Goal: Task Accomplishment & Management: Manage account settings

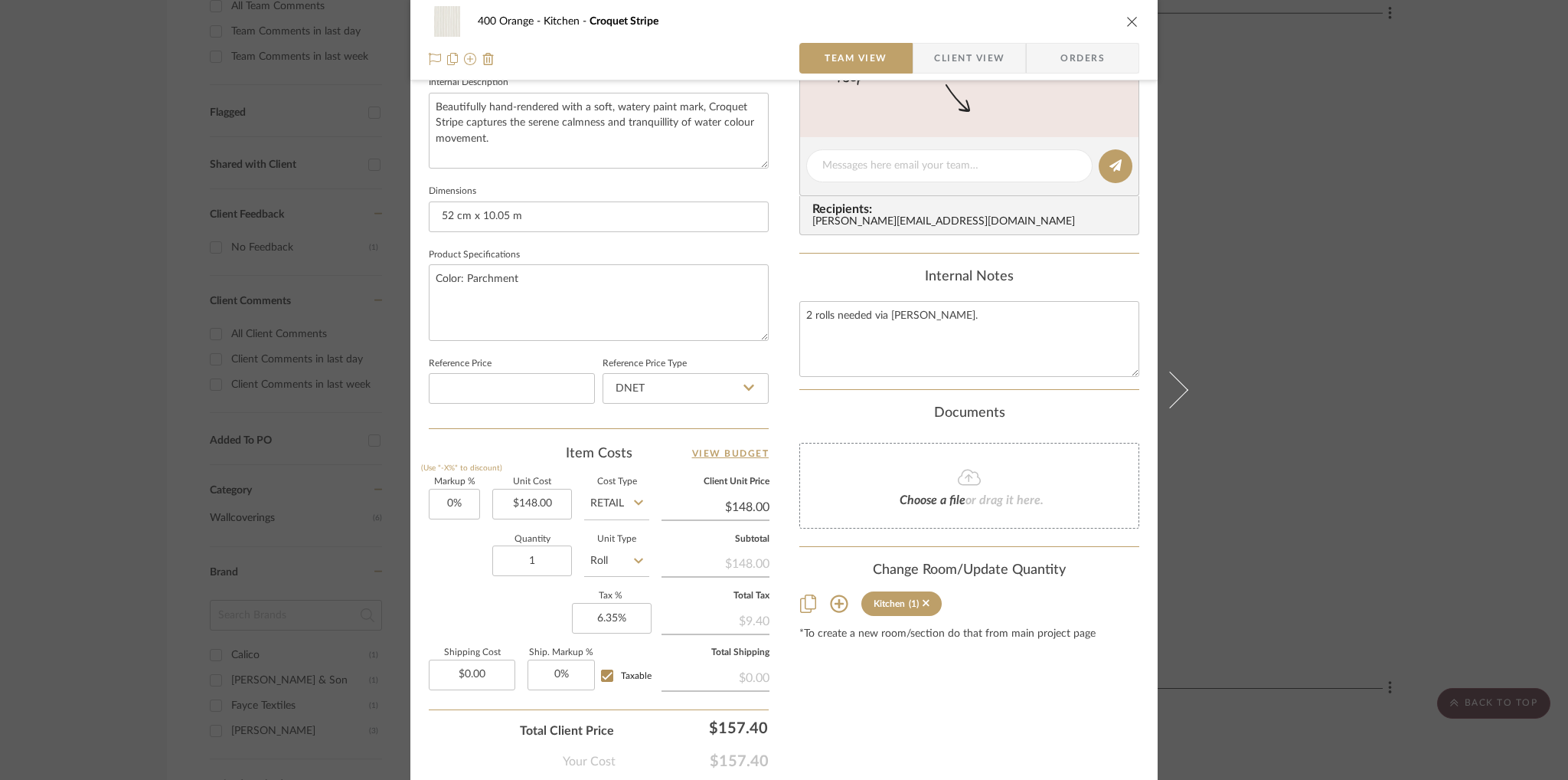
scroll to position [644, 0]
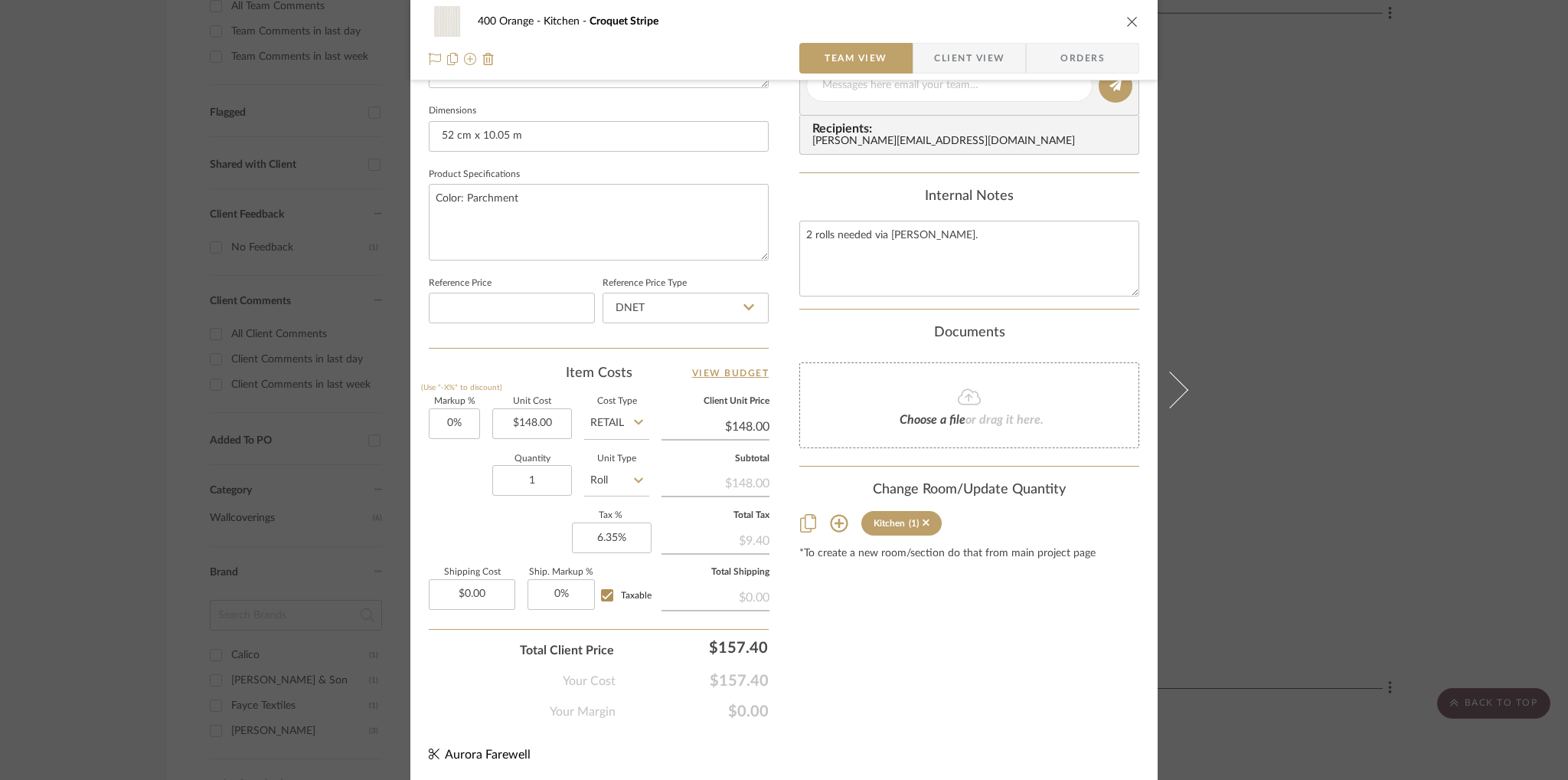
click at [839, 519] on icon at bounding box center [839, 523] width 19 height 19
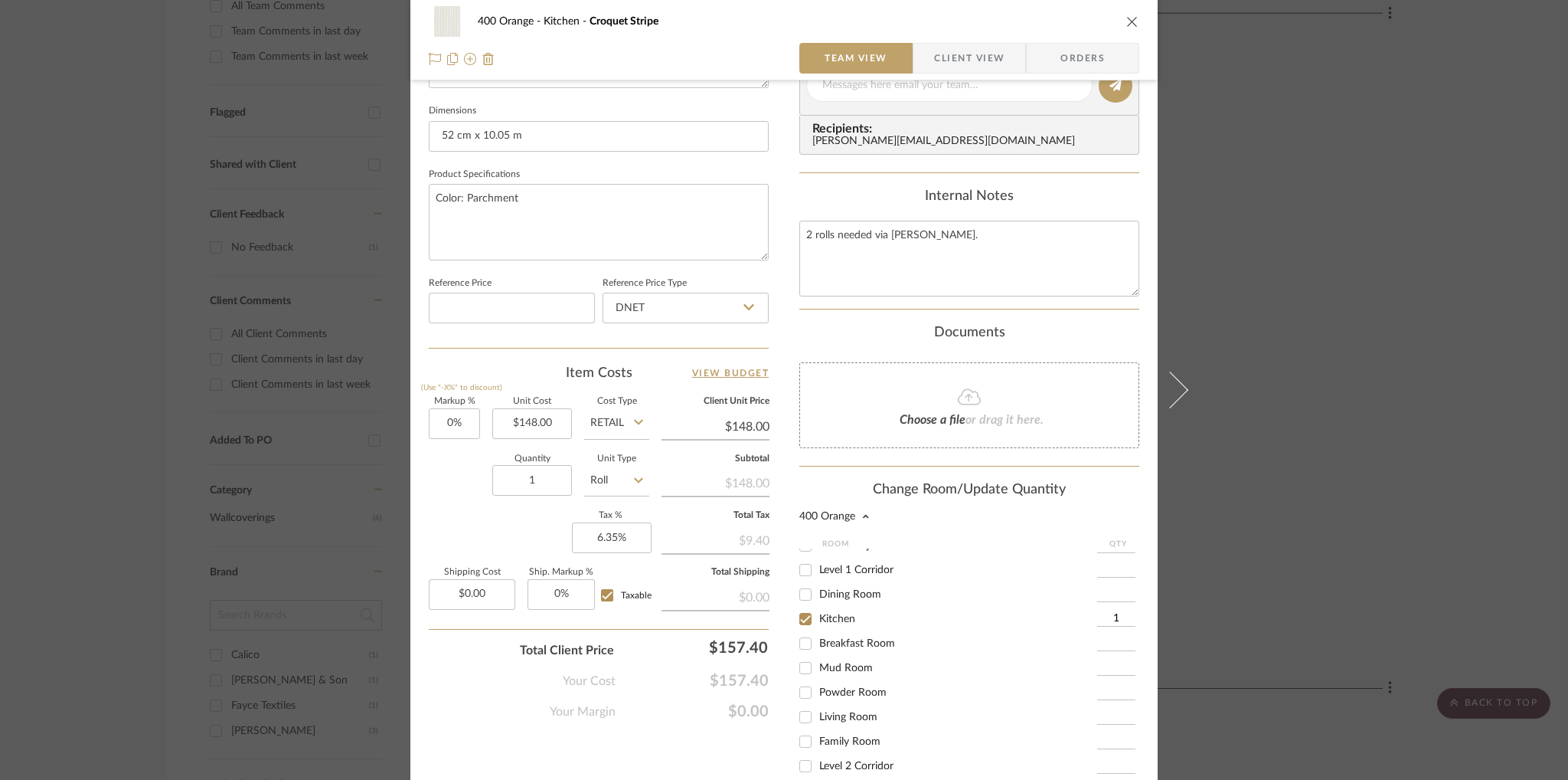
scroll to position [91, 0]
click at [797, 640] on input "Breakfast Room" at bounding box center [805, 640] width 24 height 24
checkbox input "true"
type input "1"
click at [801, 611] on input "Kitchen" at bounding box center [805, 616] width 24 height 24
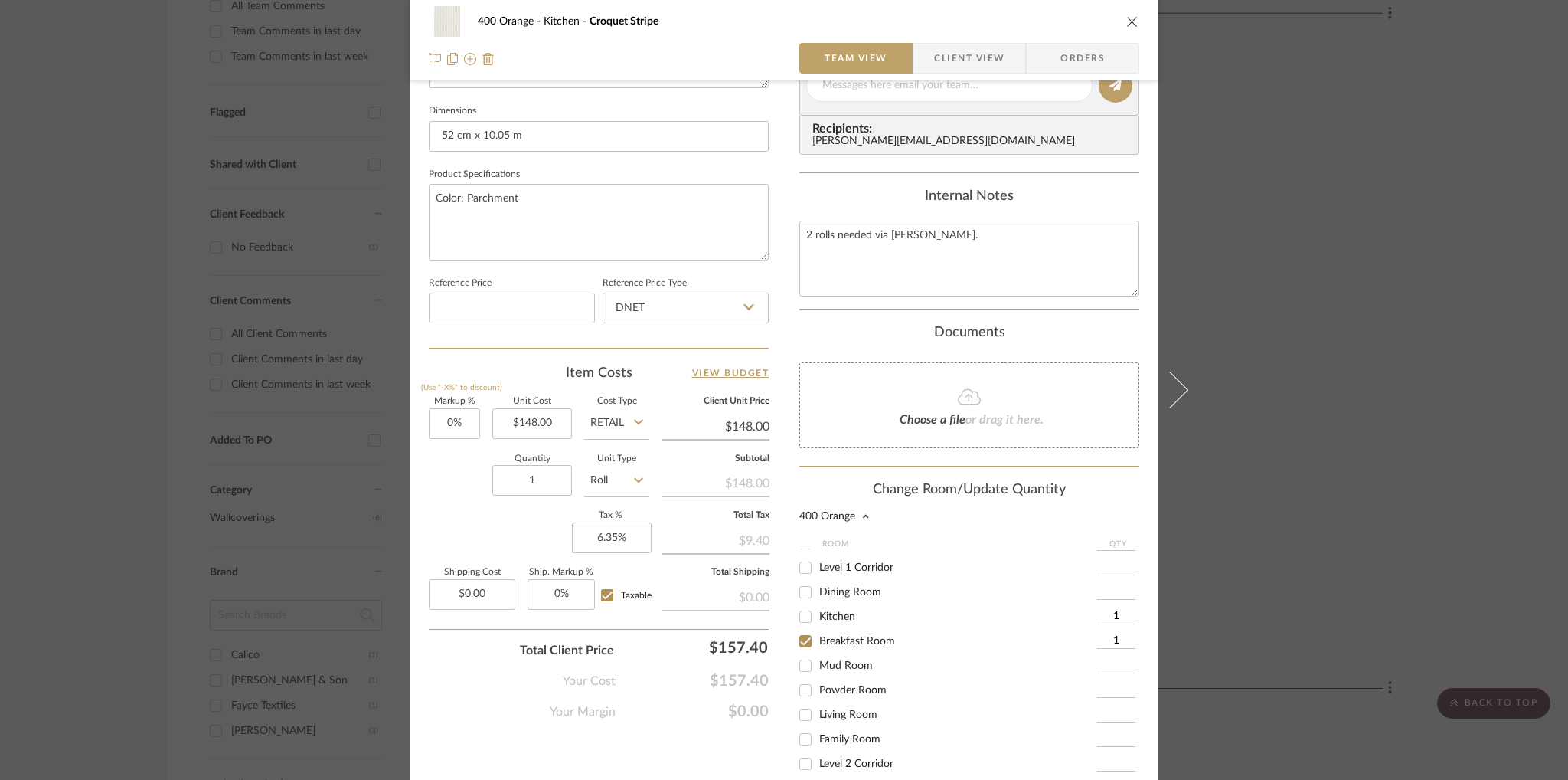
checkbox input "false"
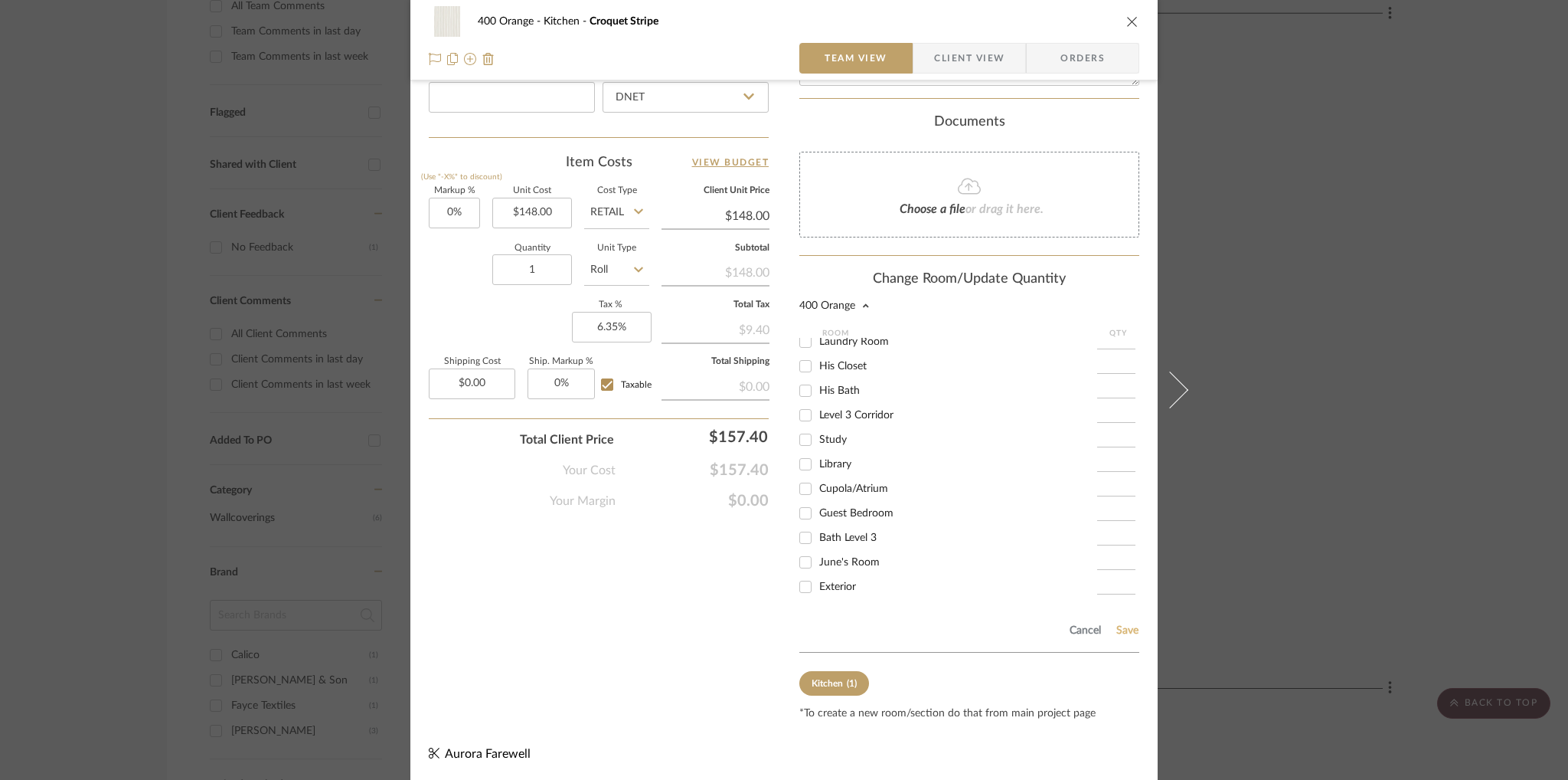
click at [1117, 627] on button "Save" at bounding box center [1127, 631] width 24 height 13
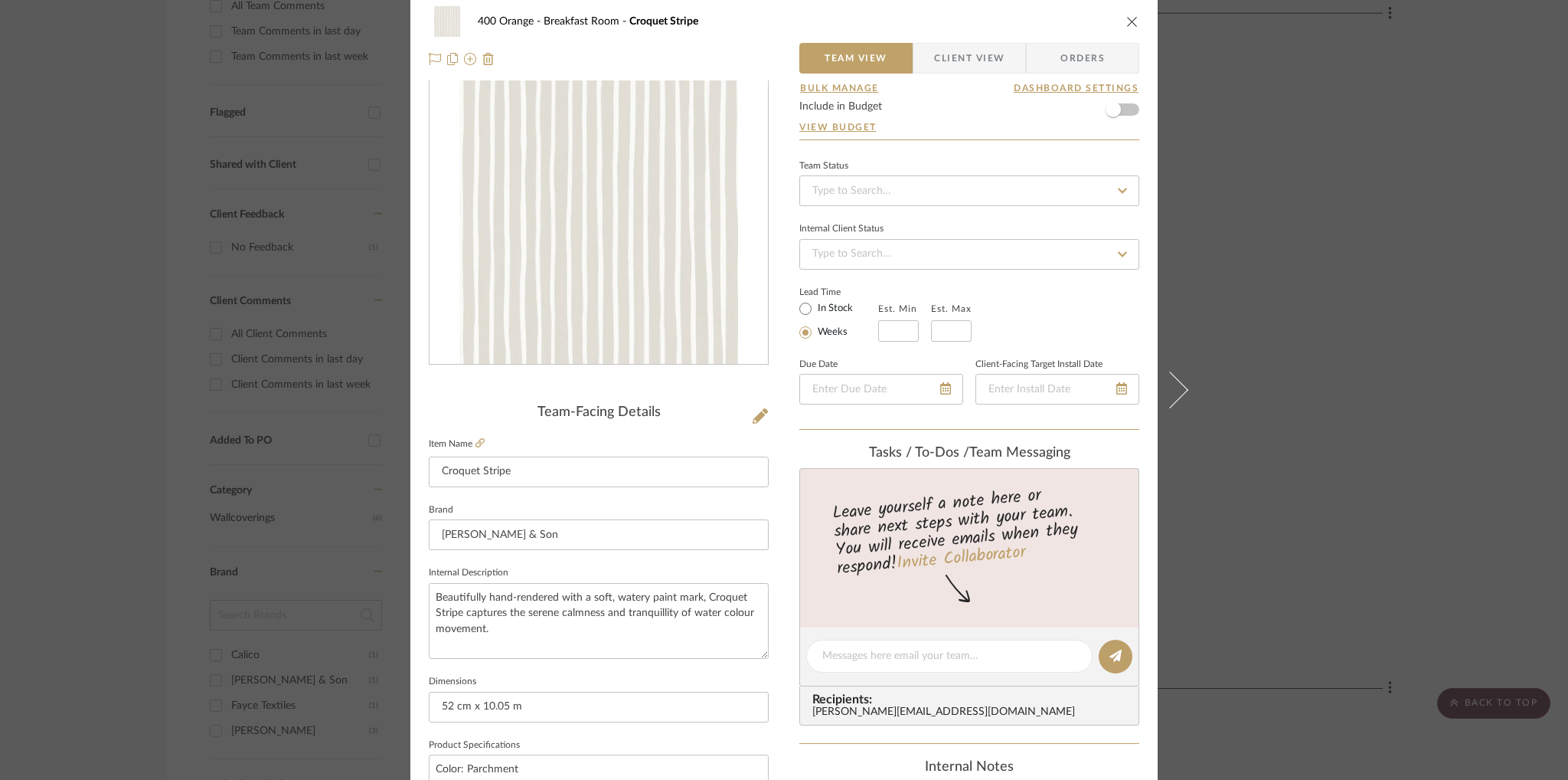
scroll to position [0, 0]
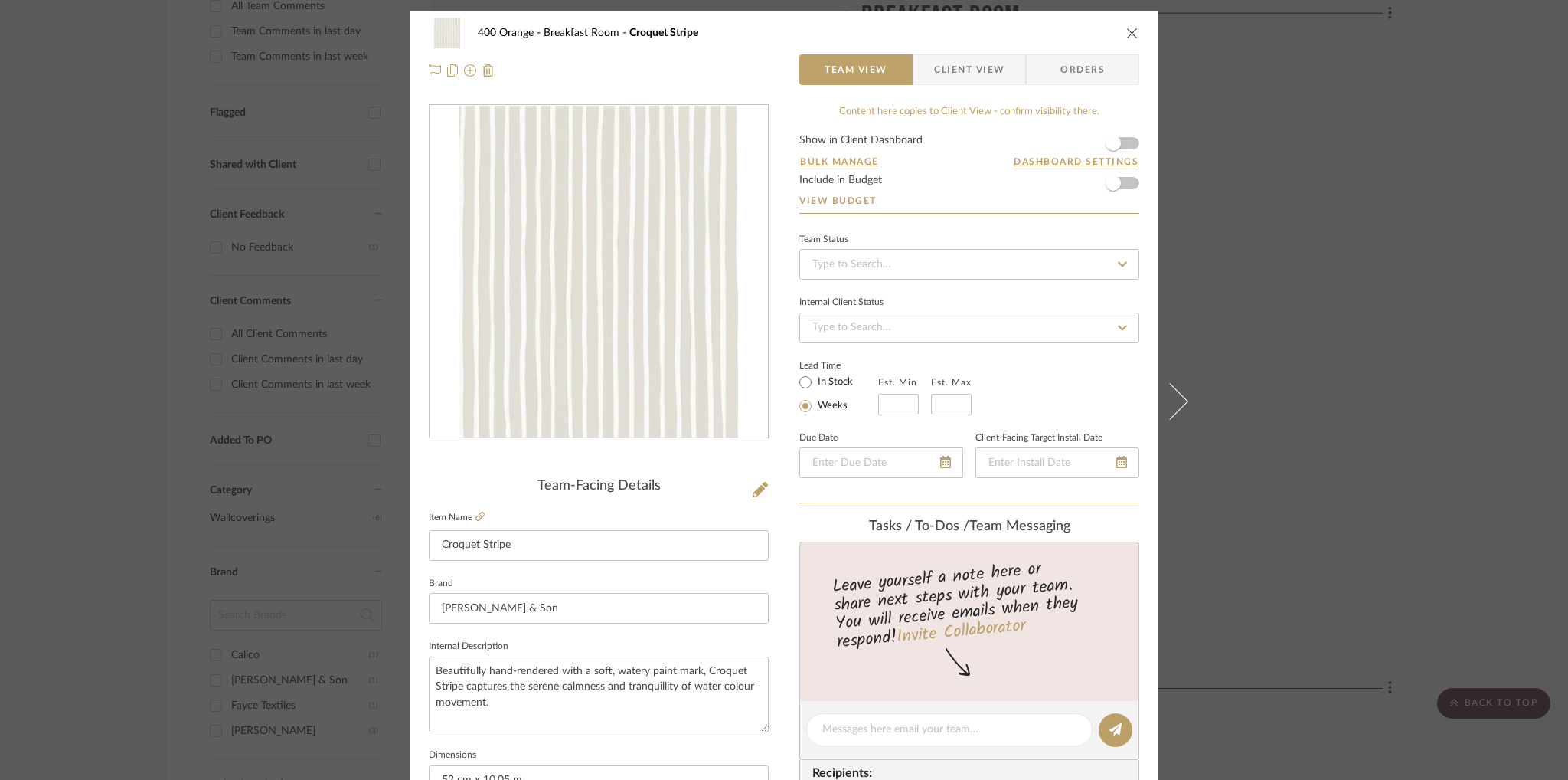
click at [1128, 31] on icon "close" at bounding box center [1133, 33] width 13 height 13
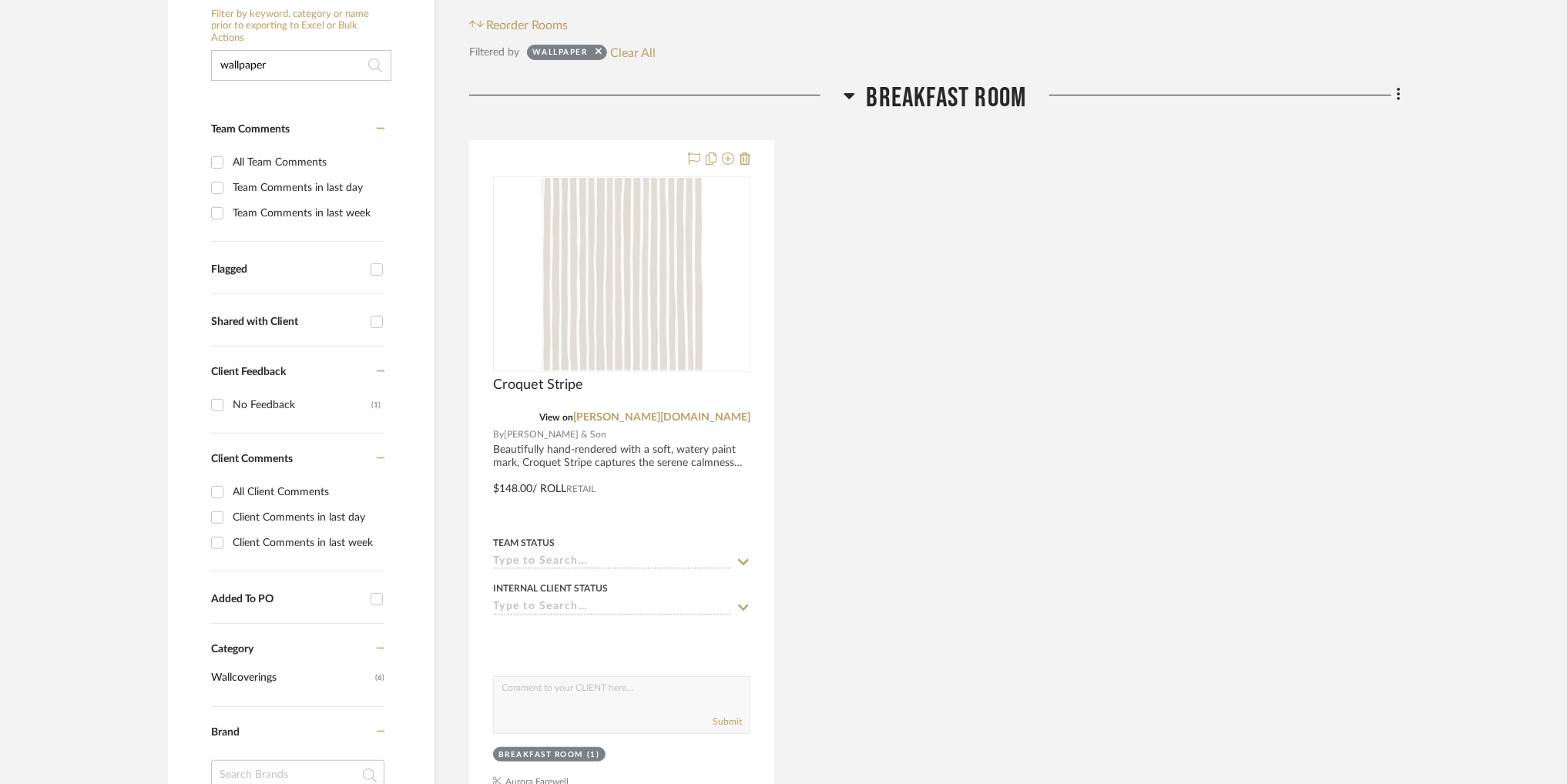
scroll to position [404, 0]
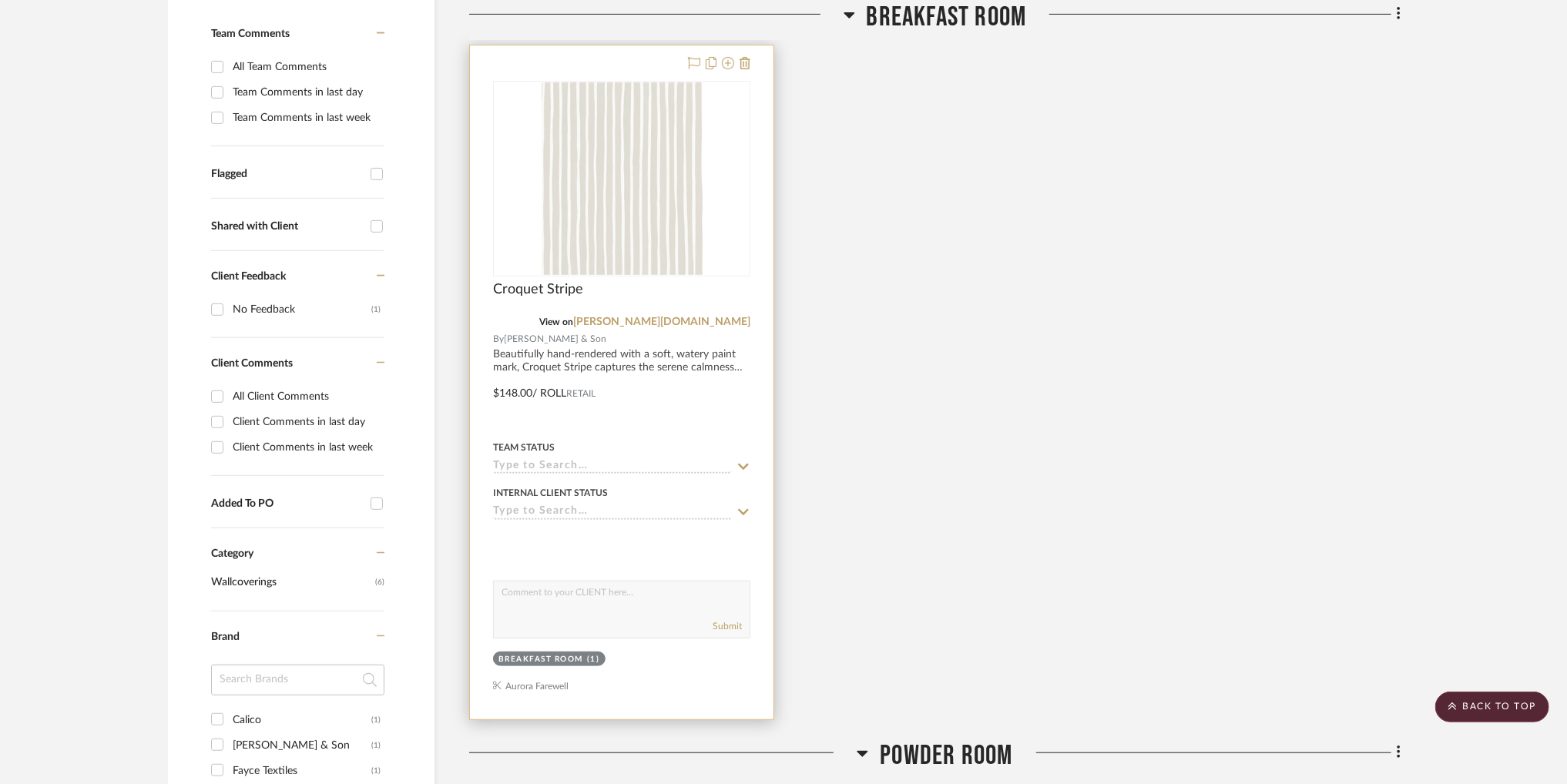
click at [656, 370] on div at bounding box center [621, 382] width 303 height 673
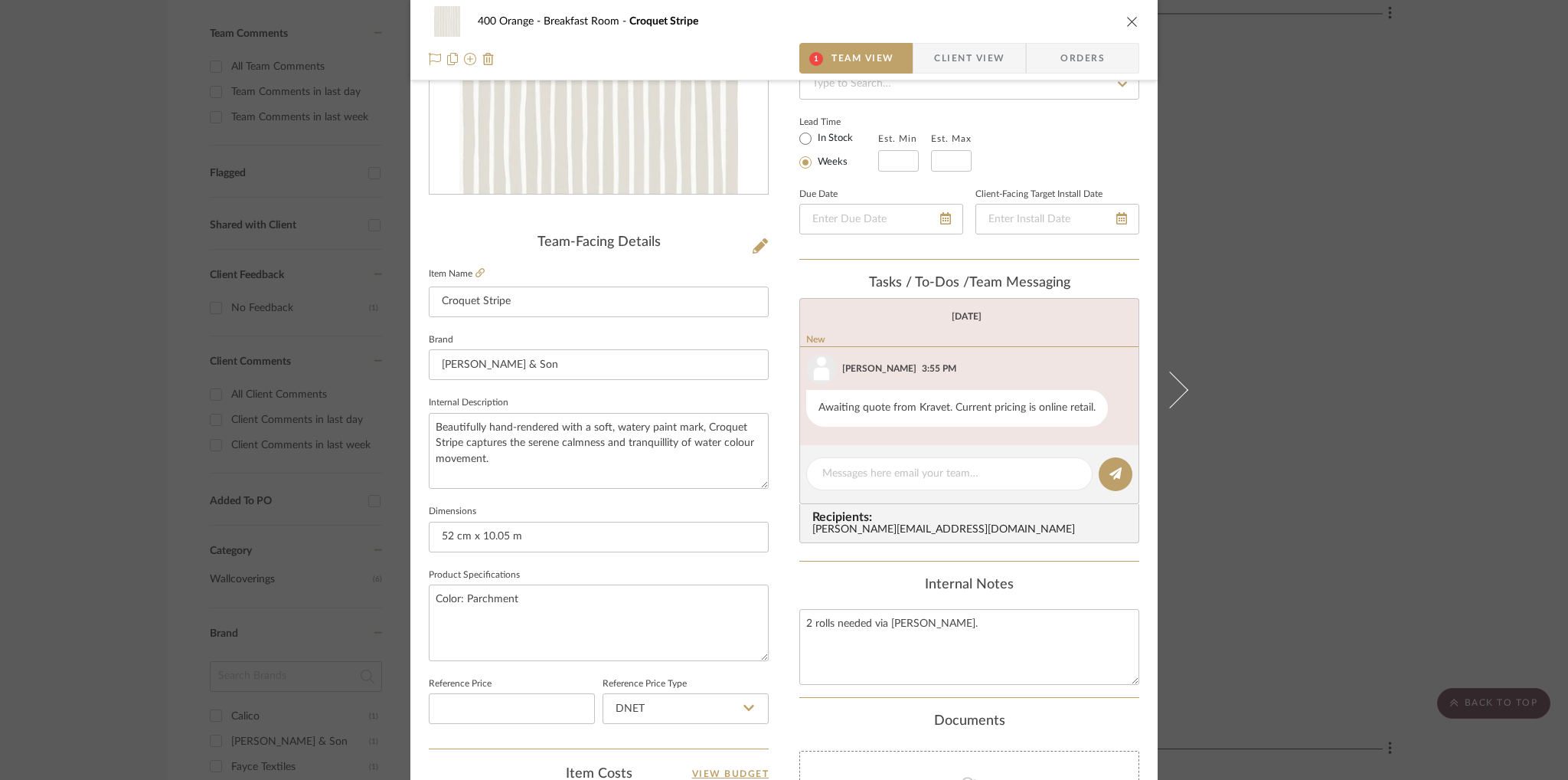
scroll to position [244, 0]
click at [1126, 16] on icon "close" at bounding box center [1133, 21] width 13 height 13
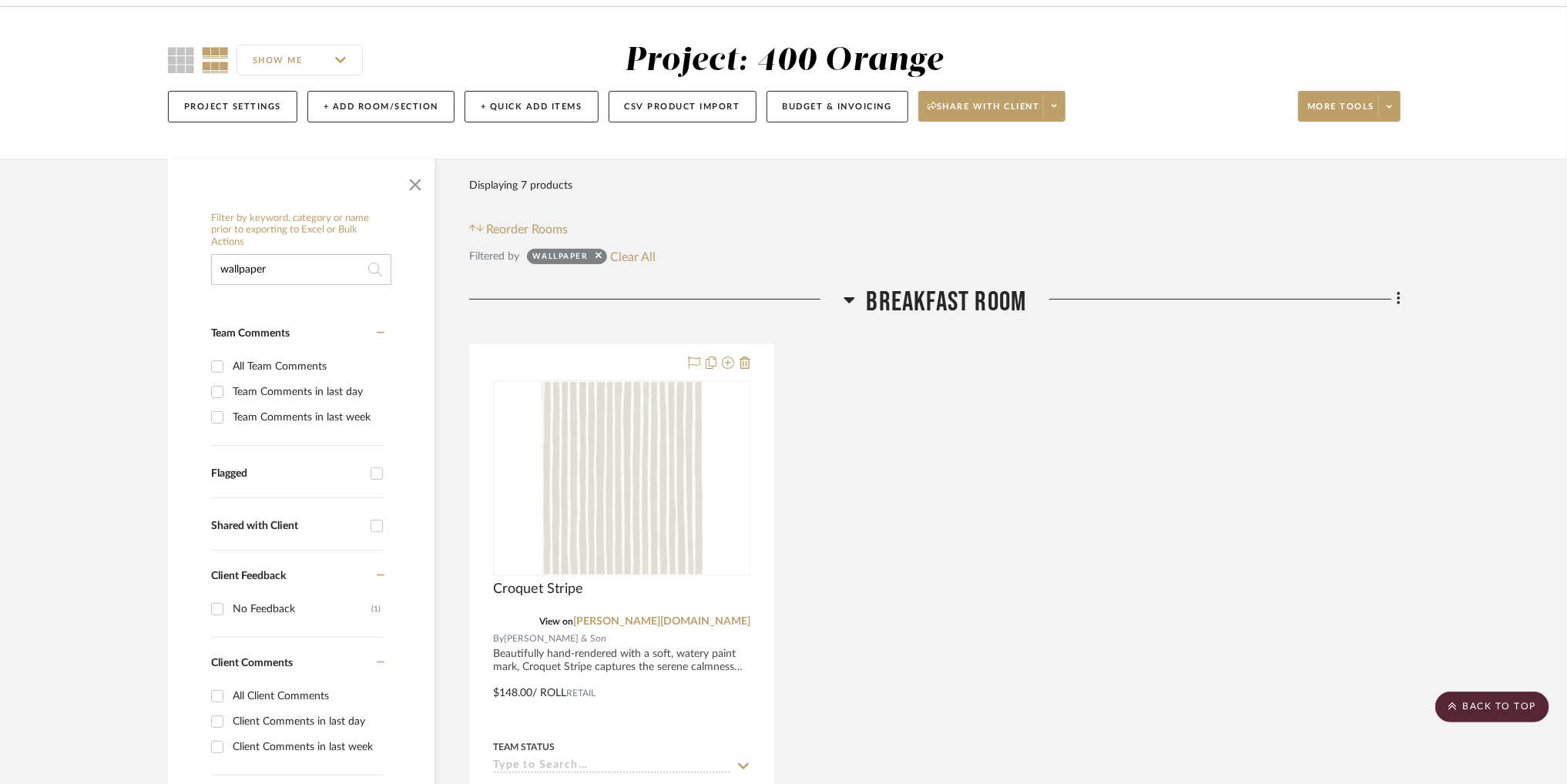
scroll to position [24, 0]
